Goal: Information Seeking & Learning: Learn about a topic

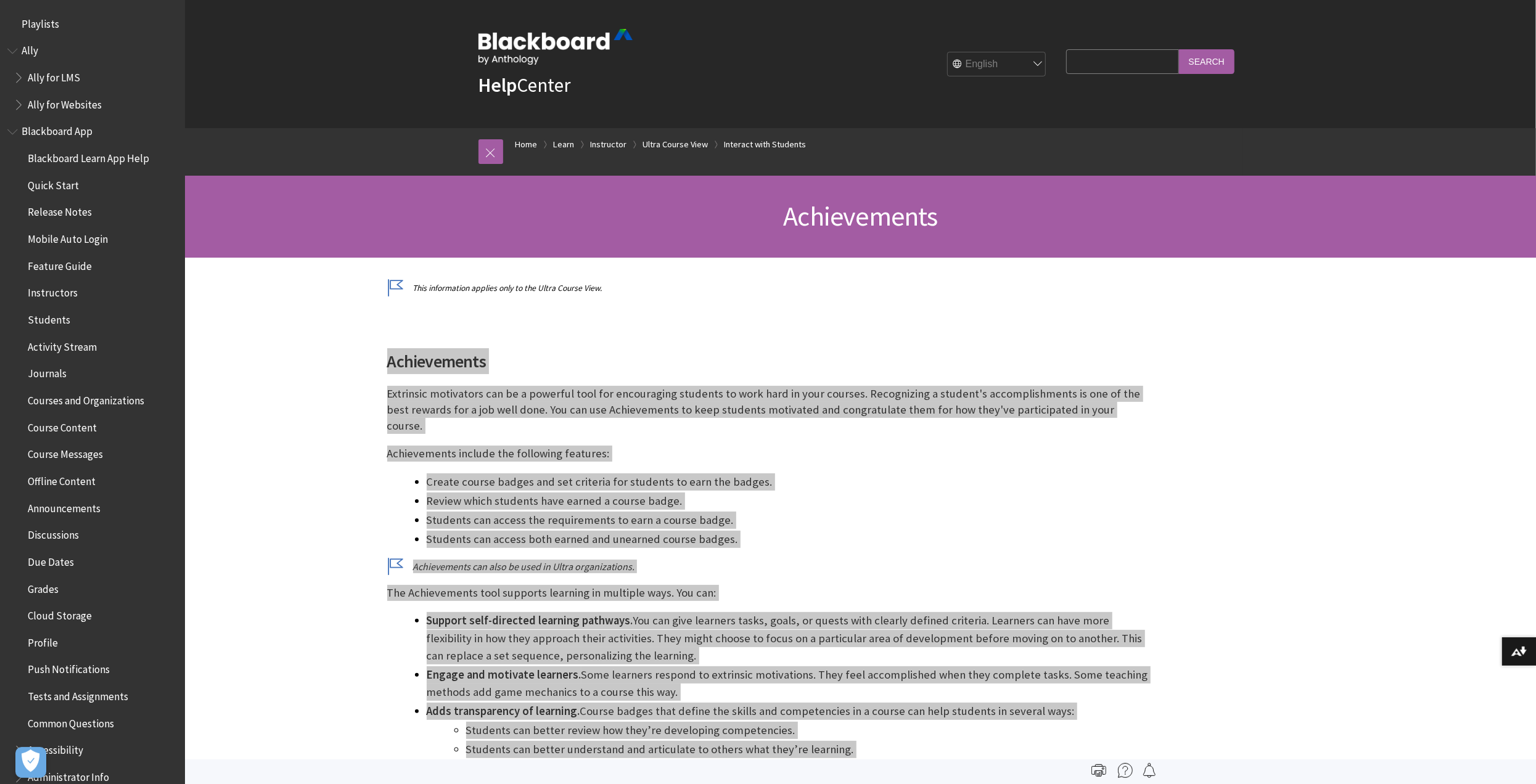
scroll to position [1814, 0]
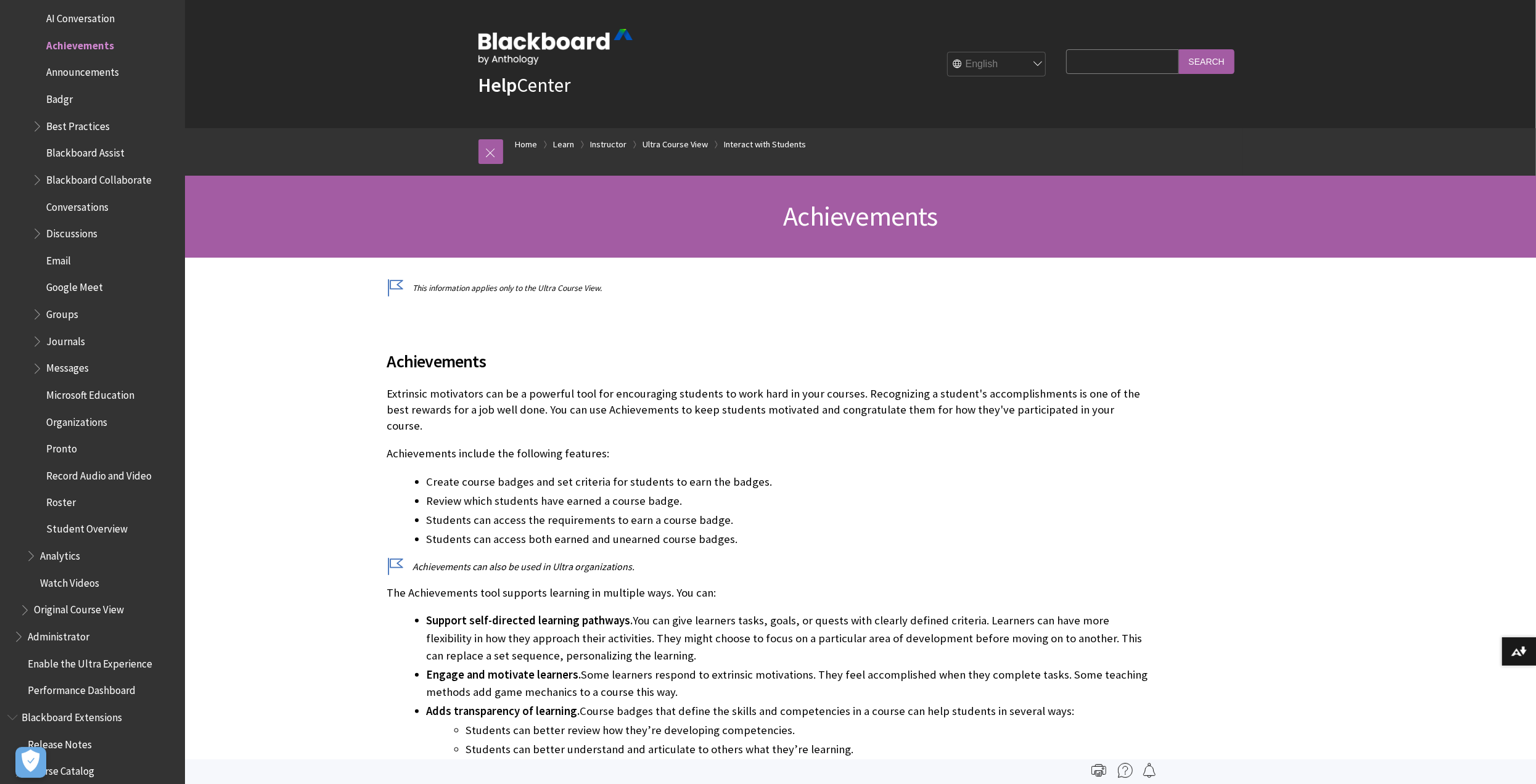
click at [1101, 61] on input "Search Query" at bounding box center [1122, 61] width 112 height 24
type input "analytics"
click at [1179, 49] on input "Search" at bounding box center [1206, 61] width 55 height 24
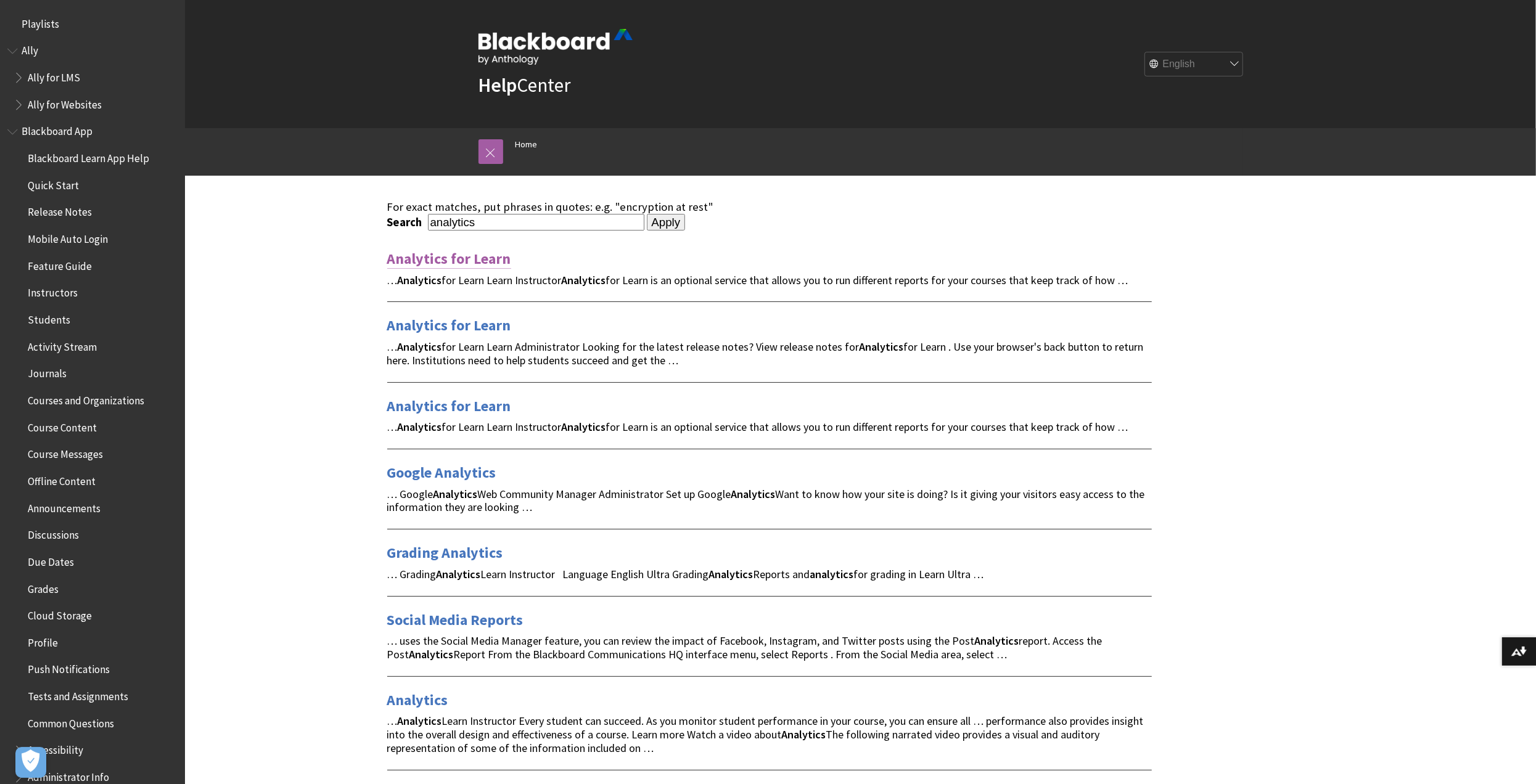
click at [438, 260] on link "Analytics for Learn" at bounding box center [449, 258] width 124 height 19
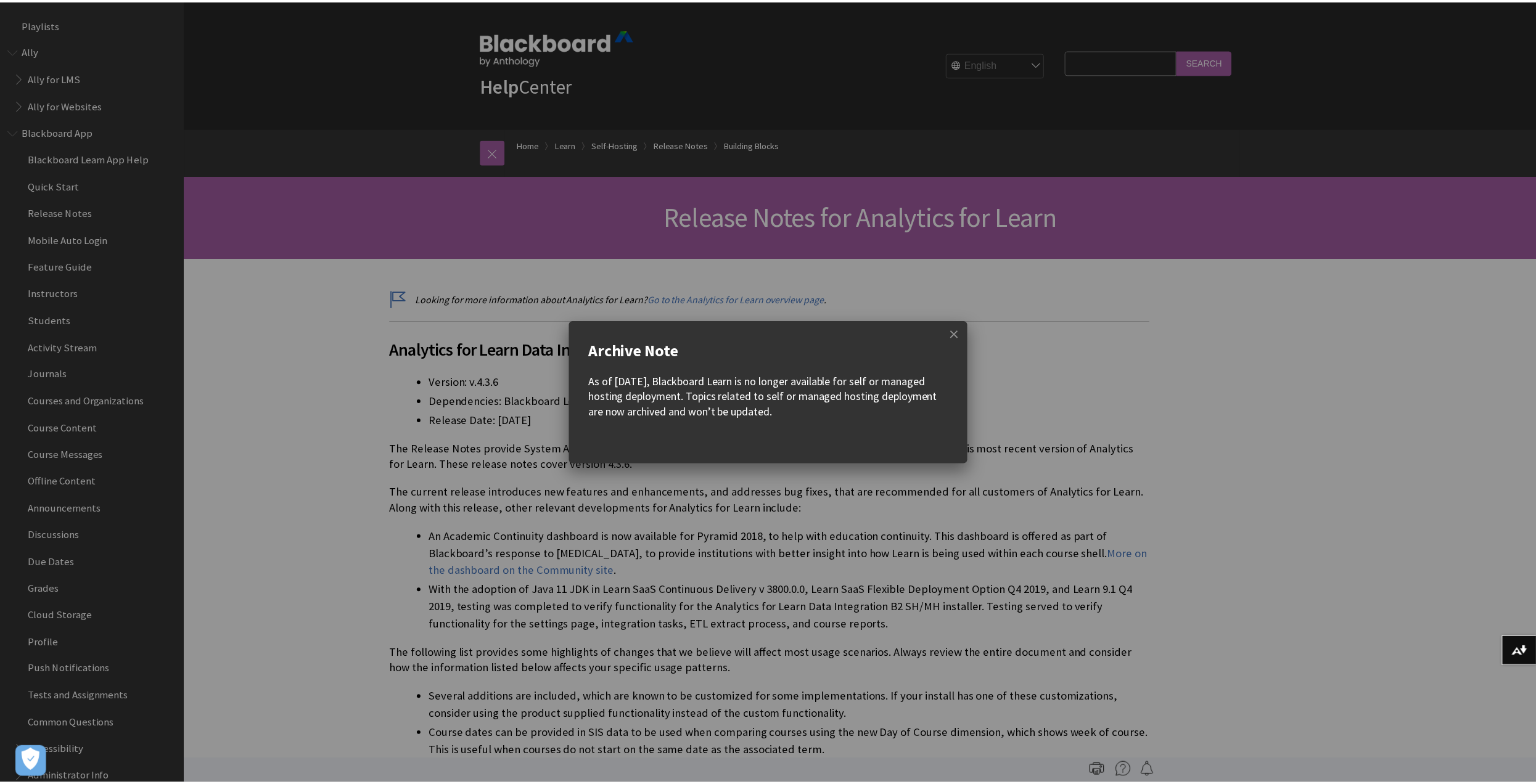
scroll to position [1527, 0]
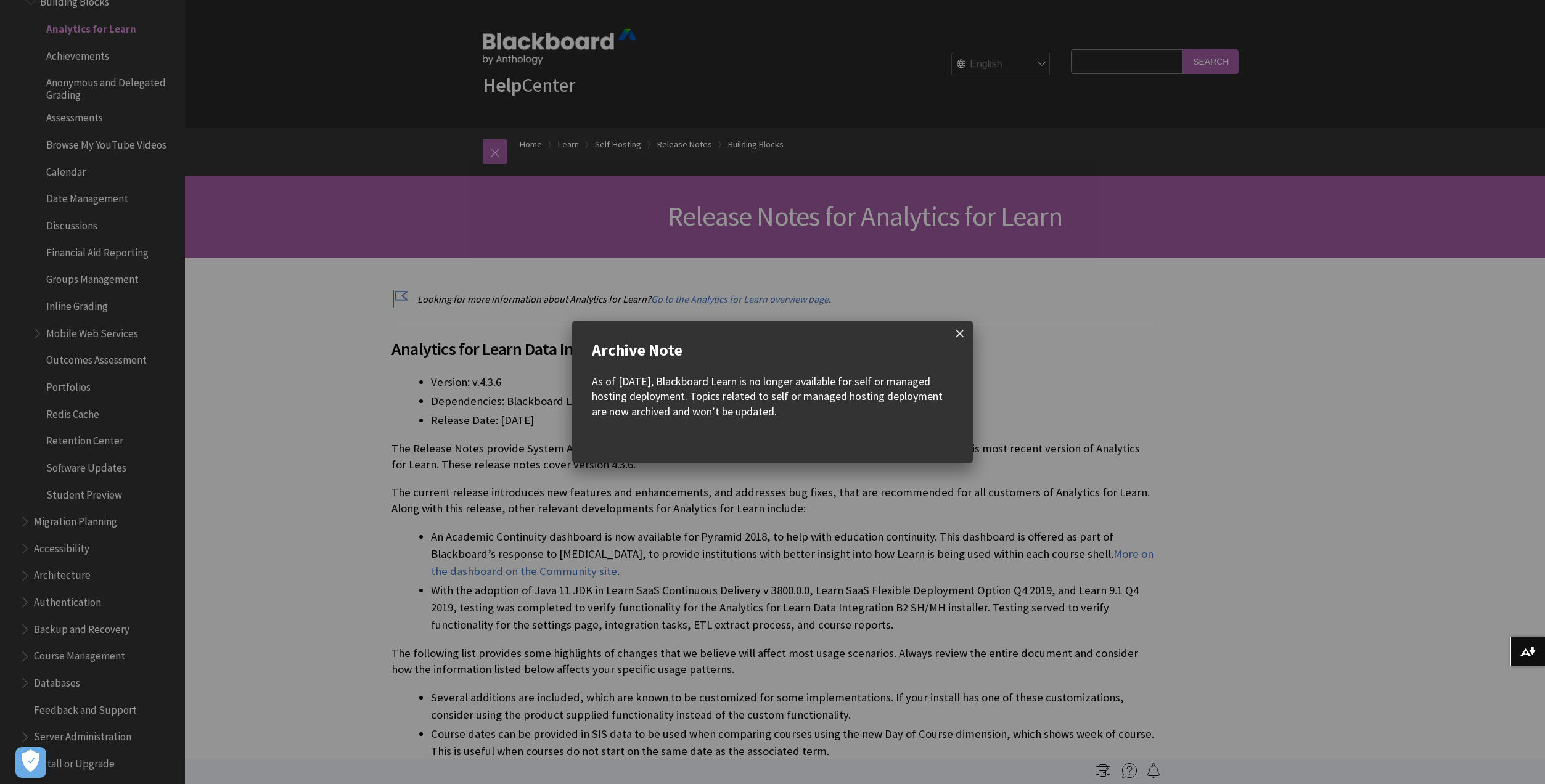
click at [952, 329] on span at bounding box center [959, 333] width 26 height 26
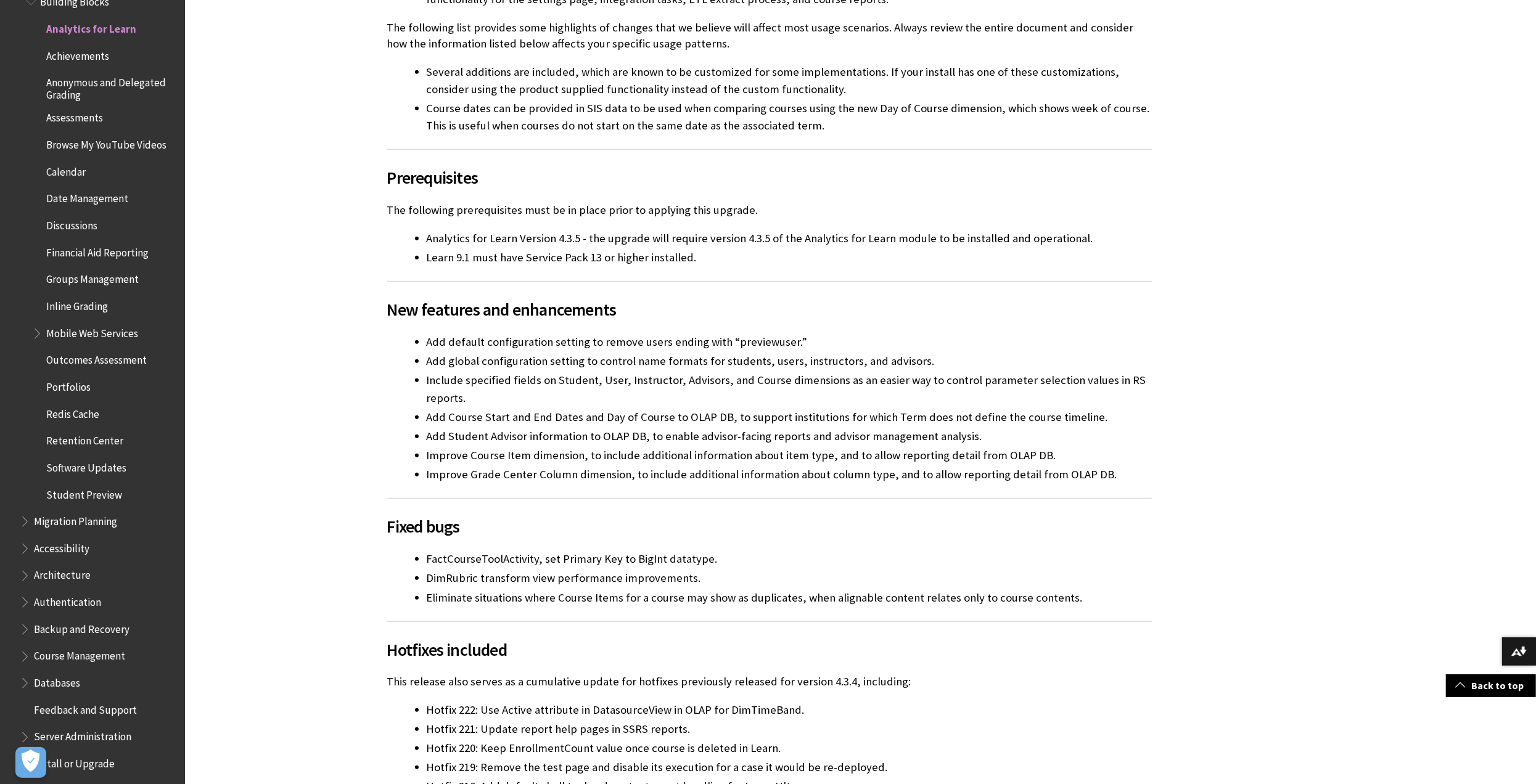
scroll to position [862, 0]
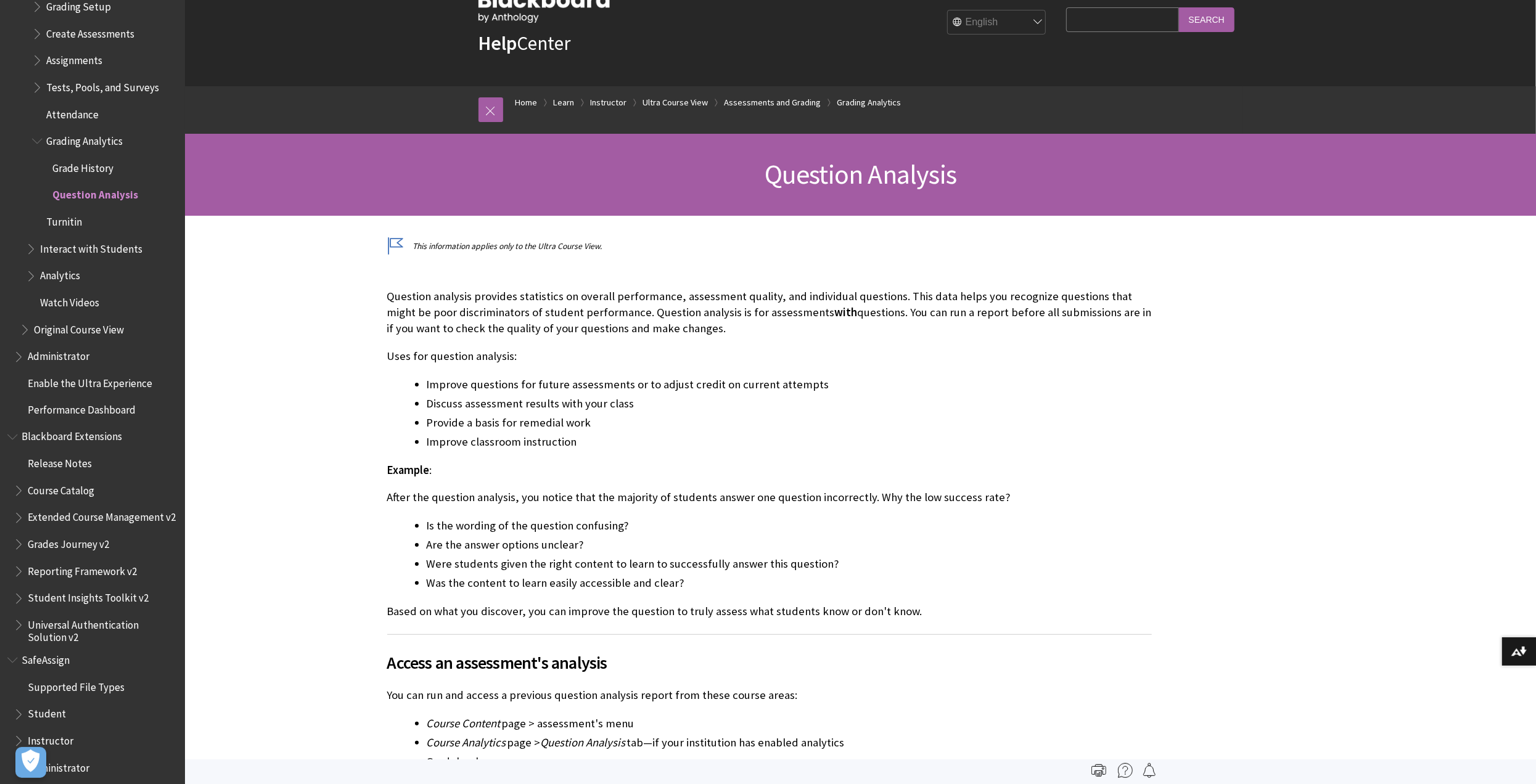
scroll to position [61, 0]
